Goal: Information Seeking & Learning: Learn about a topic

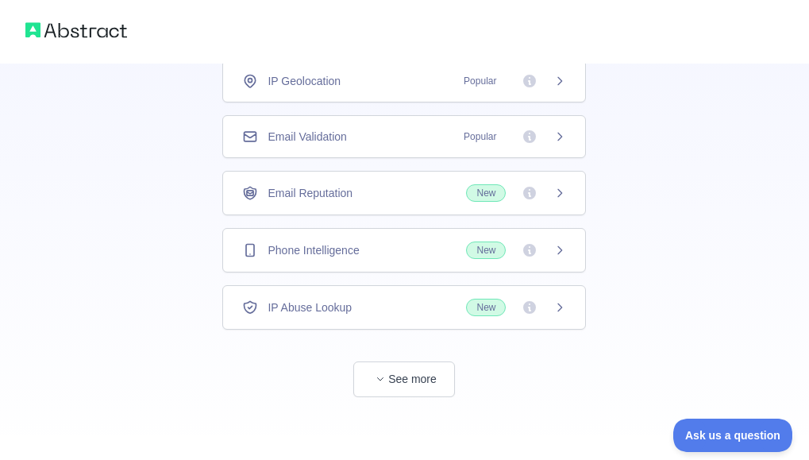
scroll to position [125, 0]
click at [408, 377] on button "See more" at bounding box center [404, 378] width 102 height 36
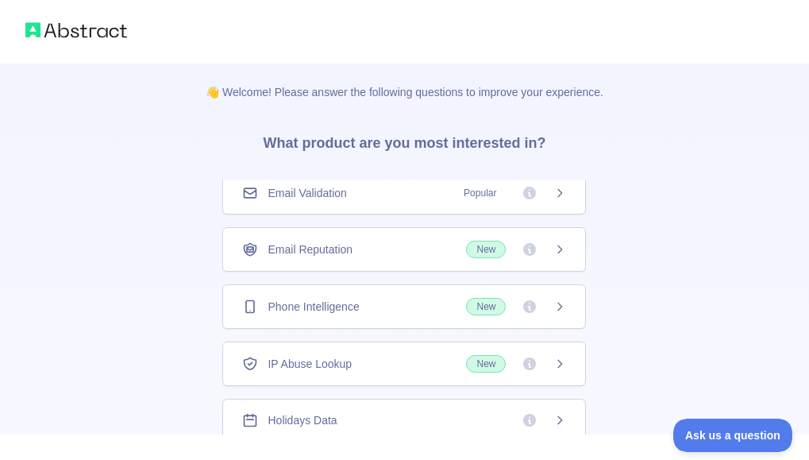
scroll to position [0, 0]
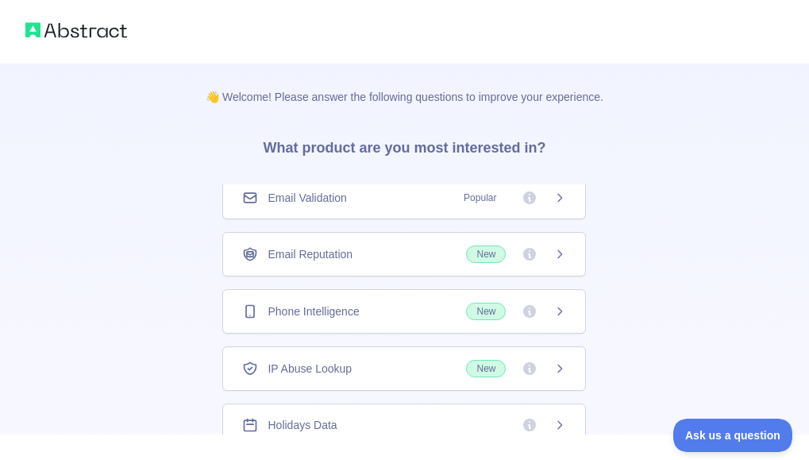
click at [102, 31] on img at bounding box center [76, 30] width 102 height 22
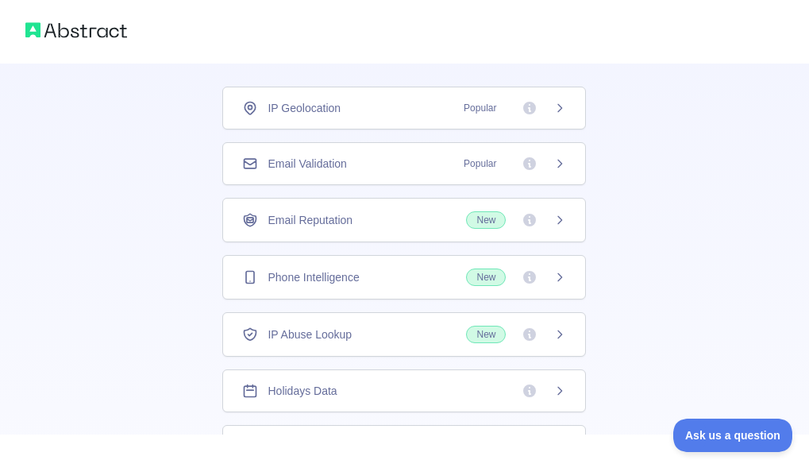
scroll to position [74, 0]
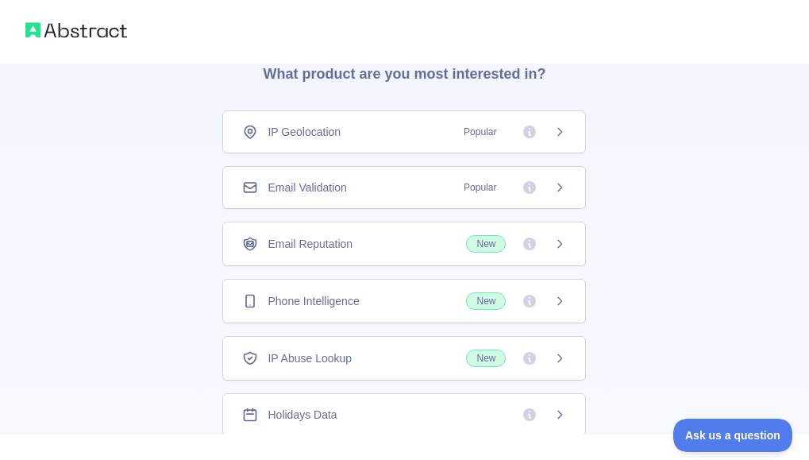
click at [553, 127] on icon at bounding box center [559, 131] width 13 height 13
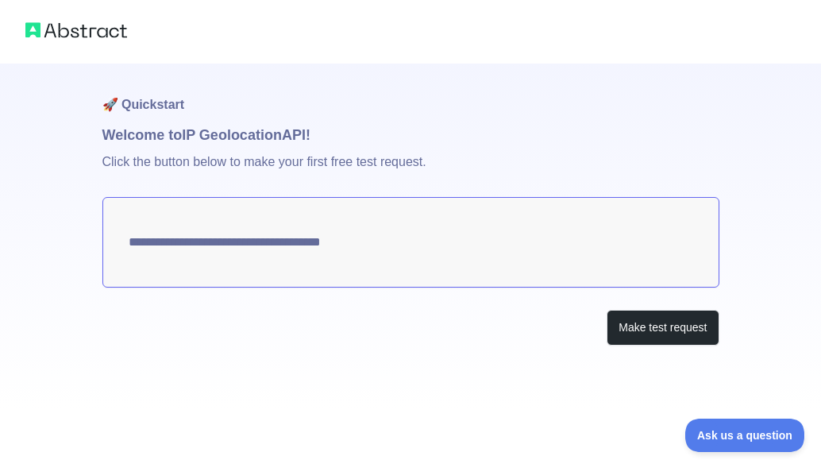
type textarea "**********"
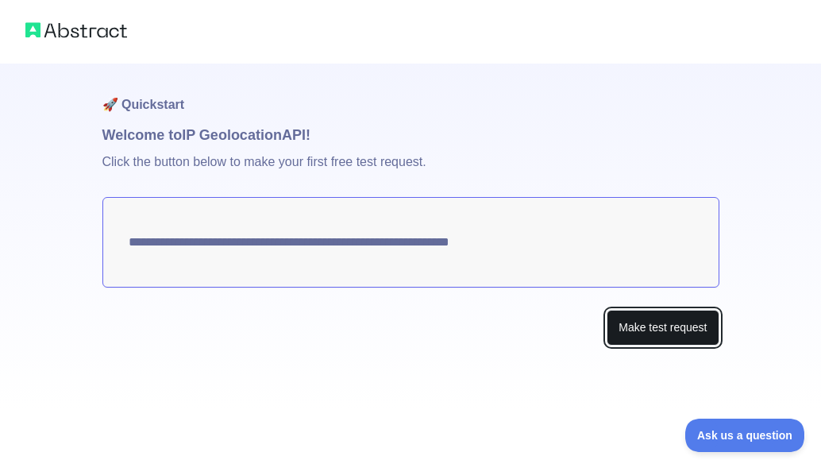
click at [662, 326] on button "Make test request" at bounding box center [663, 328] width 112 height 36
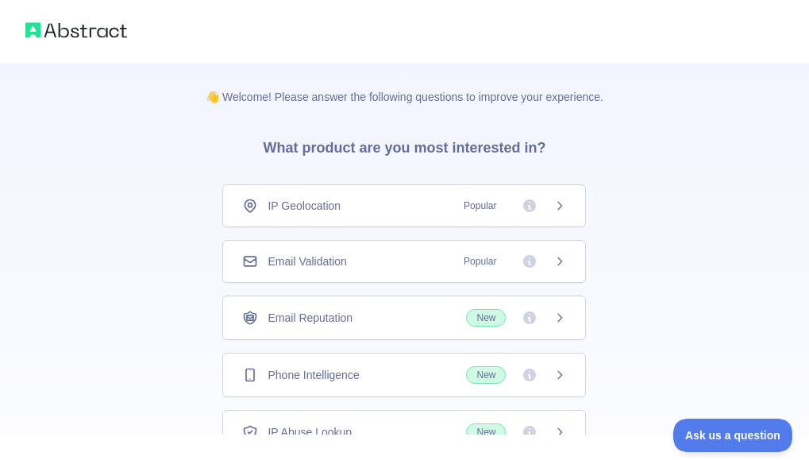
scroll to position [74, 0]
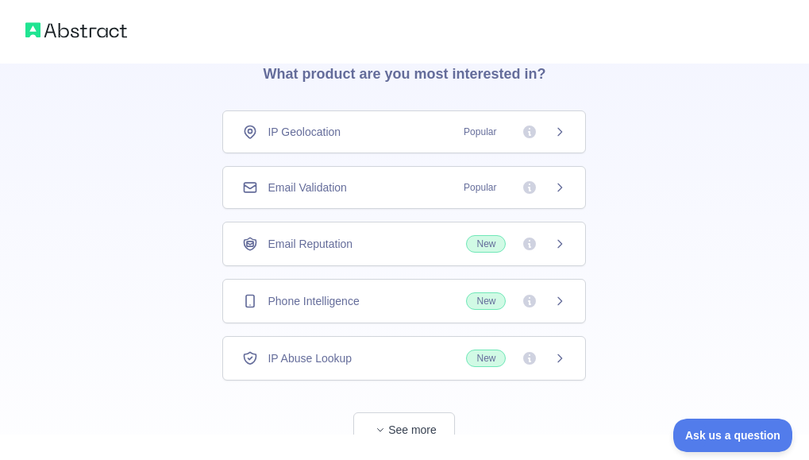
click at [559, 132] on icon at bounding box center [559, 131] width 13 height 13
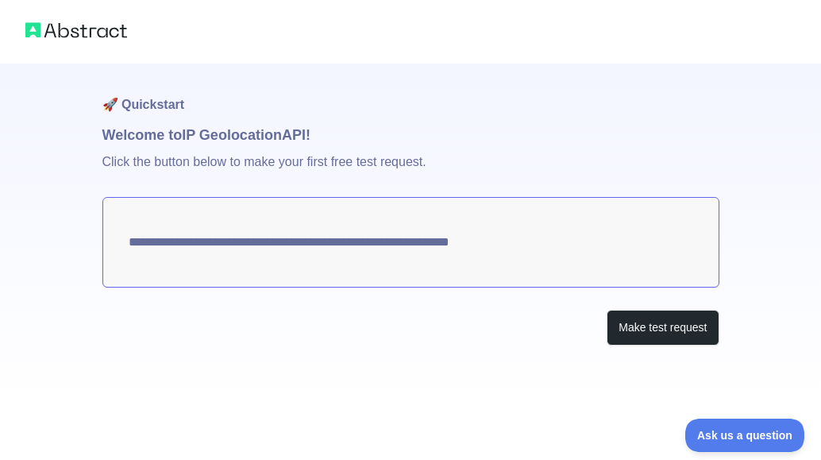
drag, startPoint x: 211, startPoint y: 248, endPoint x: 277, endPoint y: 318, distance: 96.6
click at [277, 318] on div "Make test request" at bounding box center [410, 328] width 617 height 36
drag, startPoint x: 328, startPoint y: 239, endPoint x: 545, endPoint y: 360, distance: 248.5
click at [545, 360] on div "**********" at bounding box center [410, 236] width 617 height 345
drag, startPoint x: 507, startPoint y: 241, endPoint x: 527, endPoint y: 248, distance: 21.8
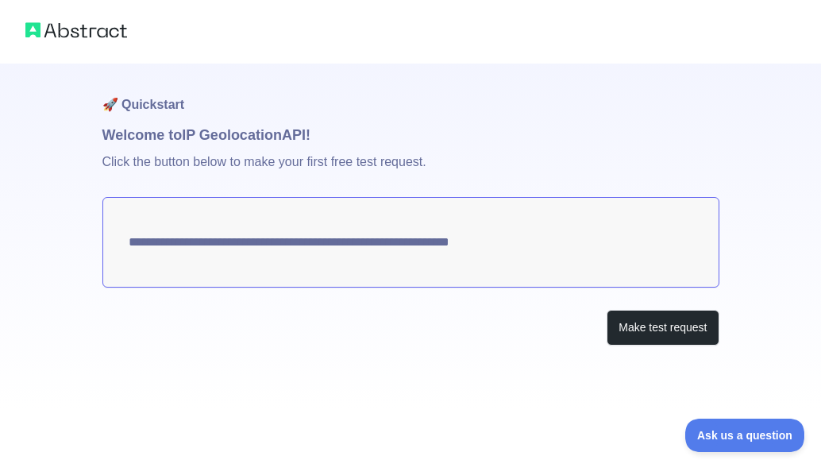
click at [527, 248] on textarea "**********" at bounding box center [410, 242] width 617 height 91
drag, startPoint x: 527, startPoint y: 248, endPoint x: 511, endPoint y: 245, distance: 16.2
click at [511, 245] on textarea "**********" at bounding box center [410, 242] width 617 height 91
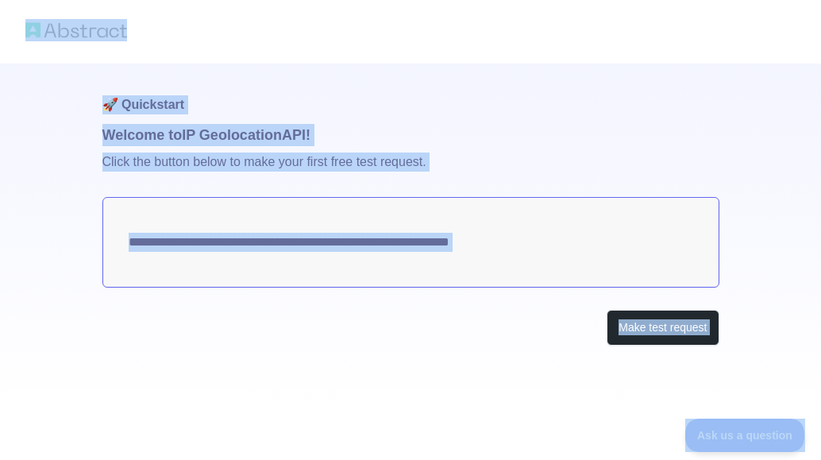
copy body "**********"
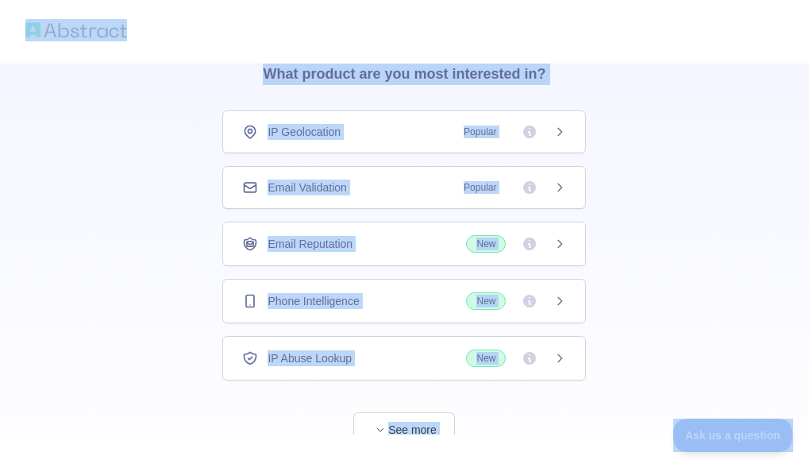
scroll to position [125, 0]
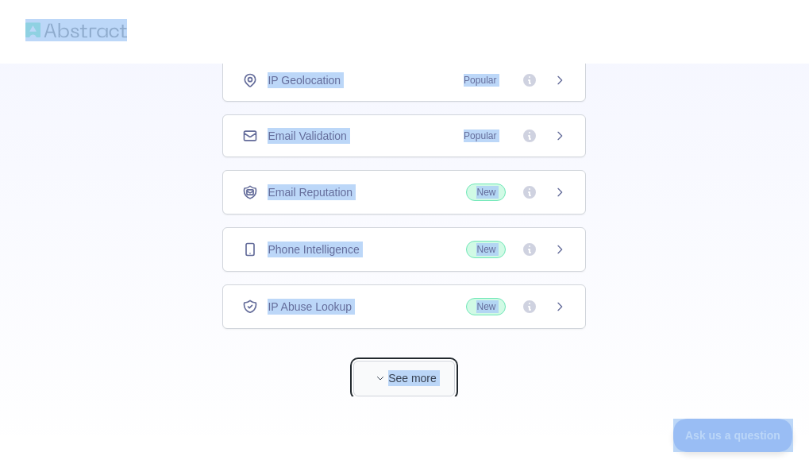
click at [418, 380] on button "See more" at bounding box center [404, 378] width 102 height 36
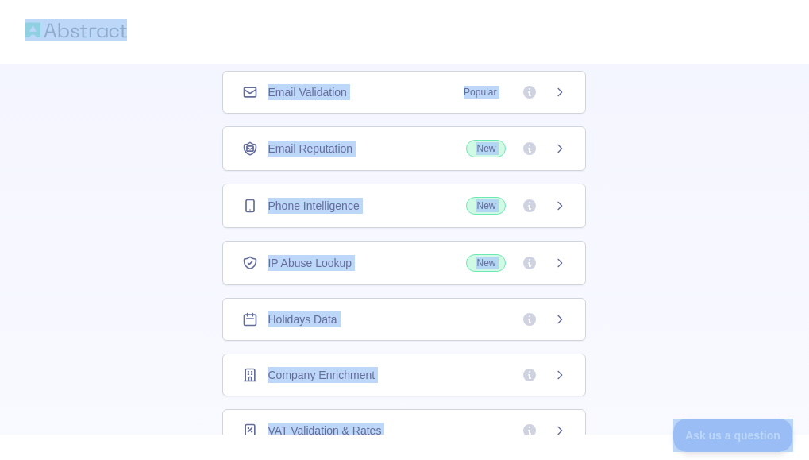
scroll to position [64, 0]
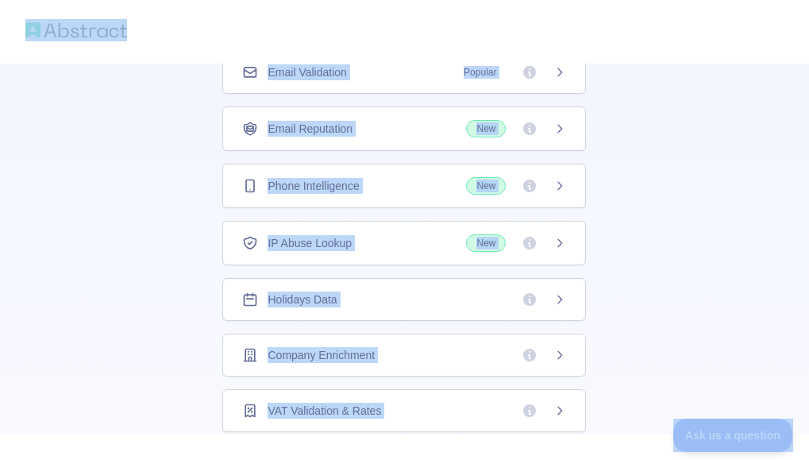
click at [553, 356] on icon at bounding box center [559, 355] width 13 height 13
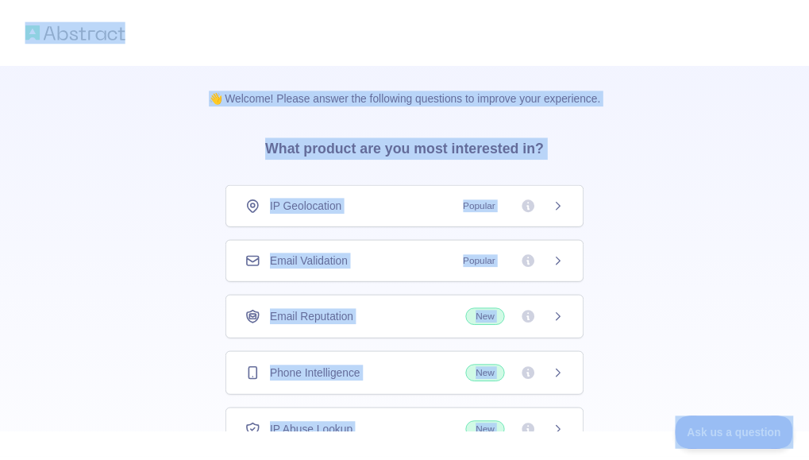
scroll to position [125, 0]
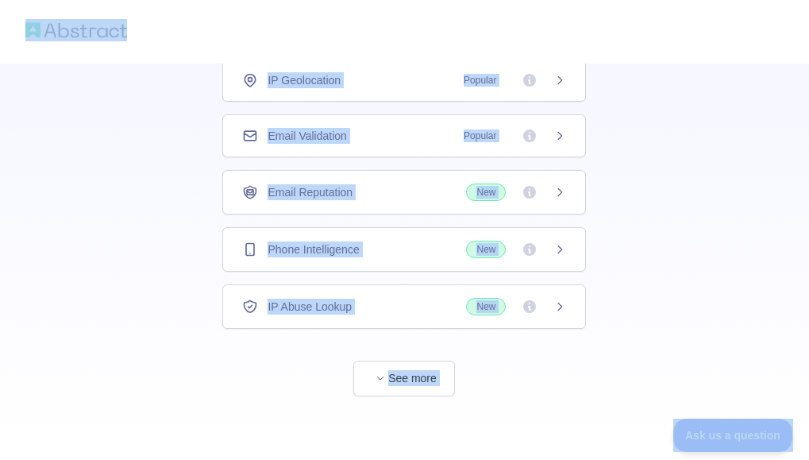
click at [401, 253] on div "Phone Intelligence New" at bounding box center [404, 249] width 324 height 17
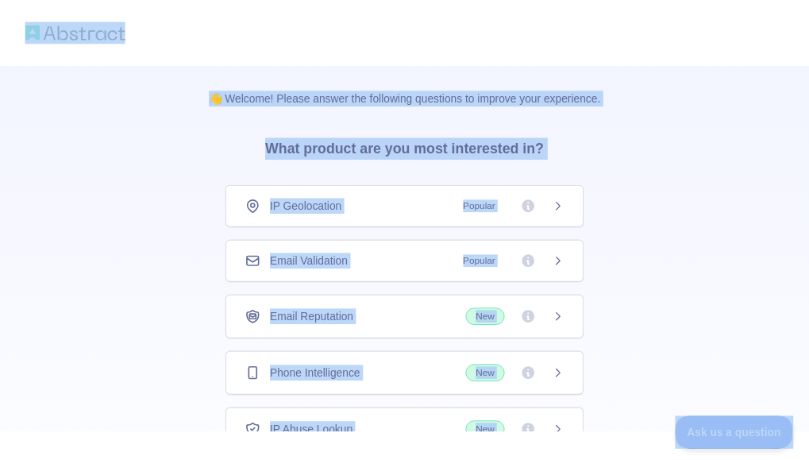
scroll to position [125, 0]
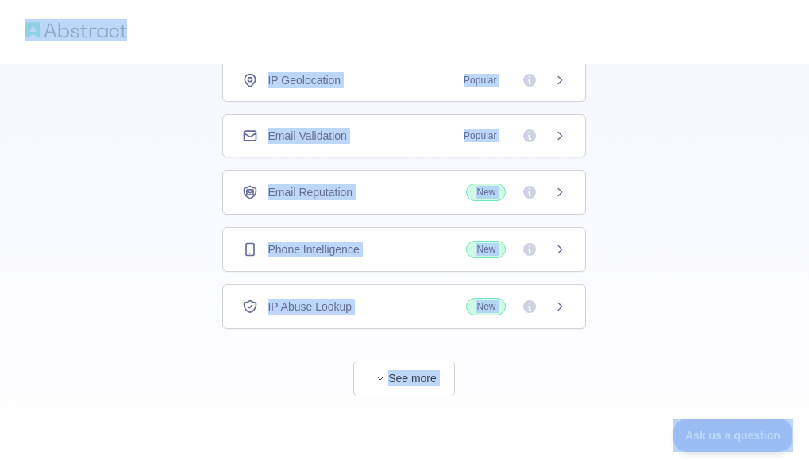
click at [295, 370] on span "See more" at bounding box center [404, 362] width 364 height 67
click at [391, 383] on button "See more" at bounding box center [404, 378] width 102 height 36
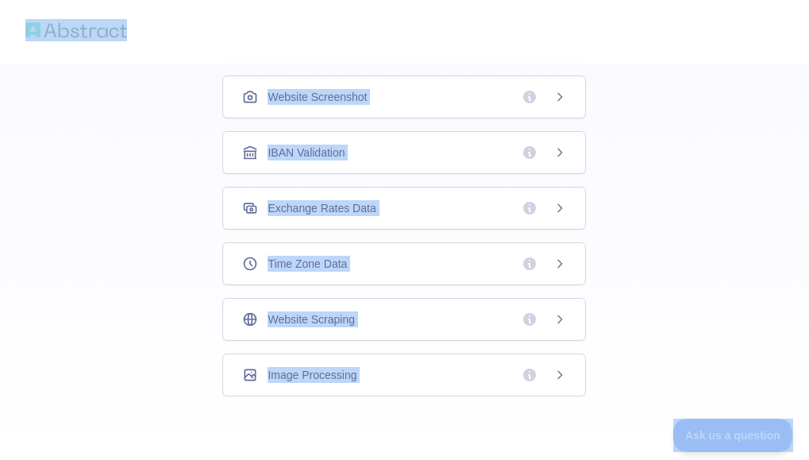
scroll to position [0, 0]
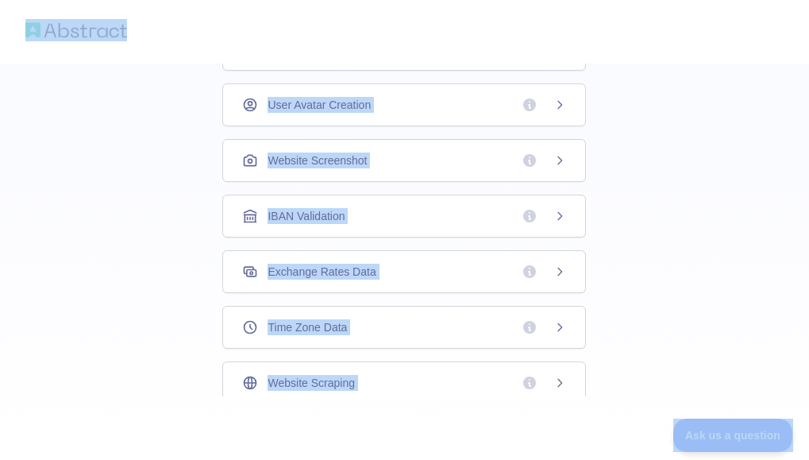
click at [416, 216] on div "IBAN Validation" at bounding box center [404, 216] width 324 height 16
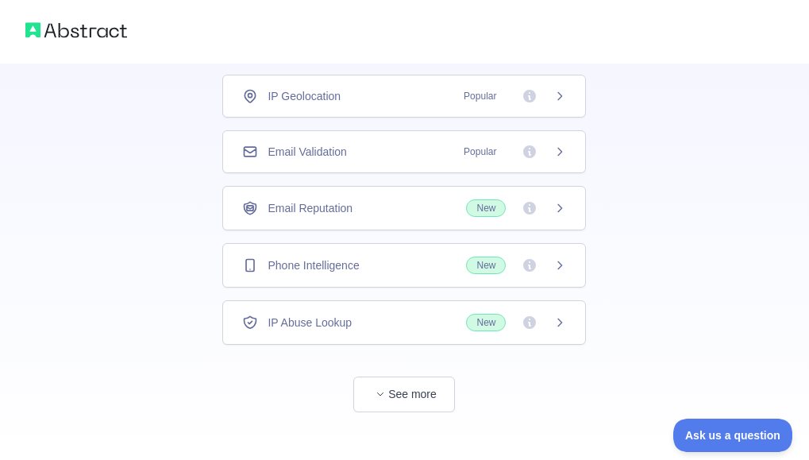
scroll to position [125, 0]
